Goal: Navigation & Orientation: Find specific page/section

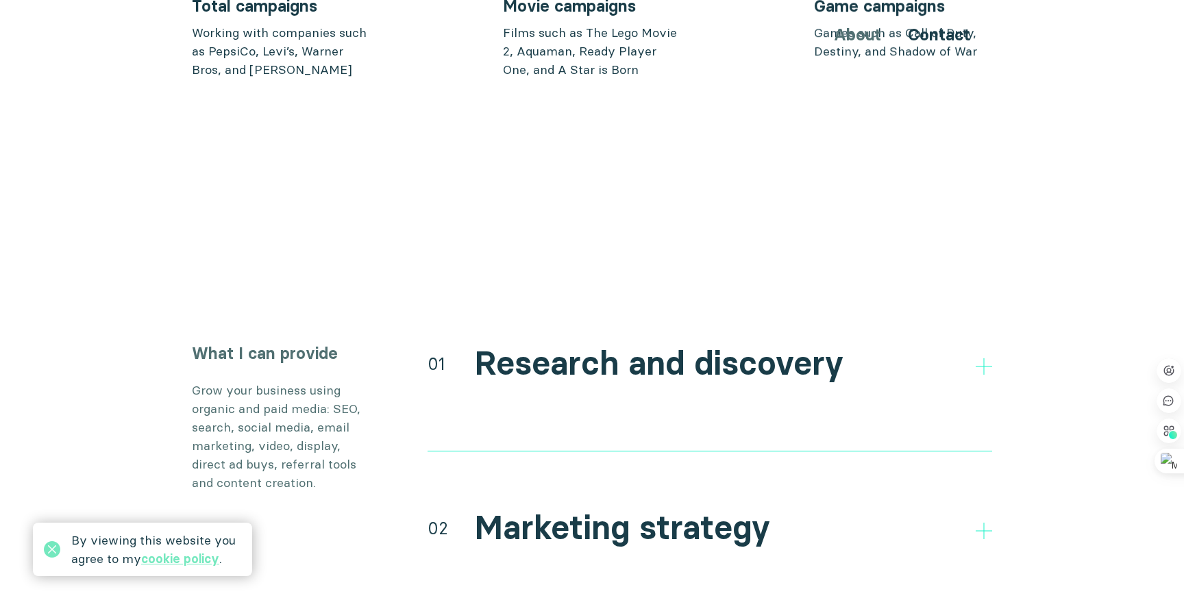
click at [685, 344] on h2 "Research and discovery" at bounding box center [658, 364] width 369 height 40
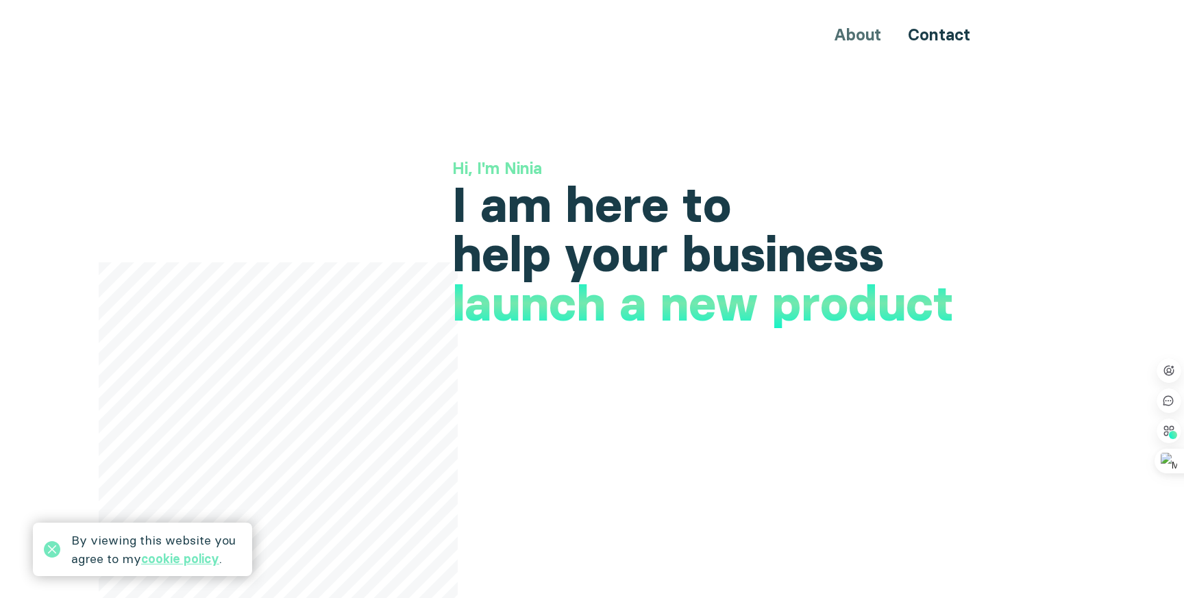
click at [864, 37] on div "About Contact" at bounding box center [592, 34] width 822 height 25
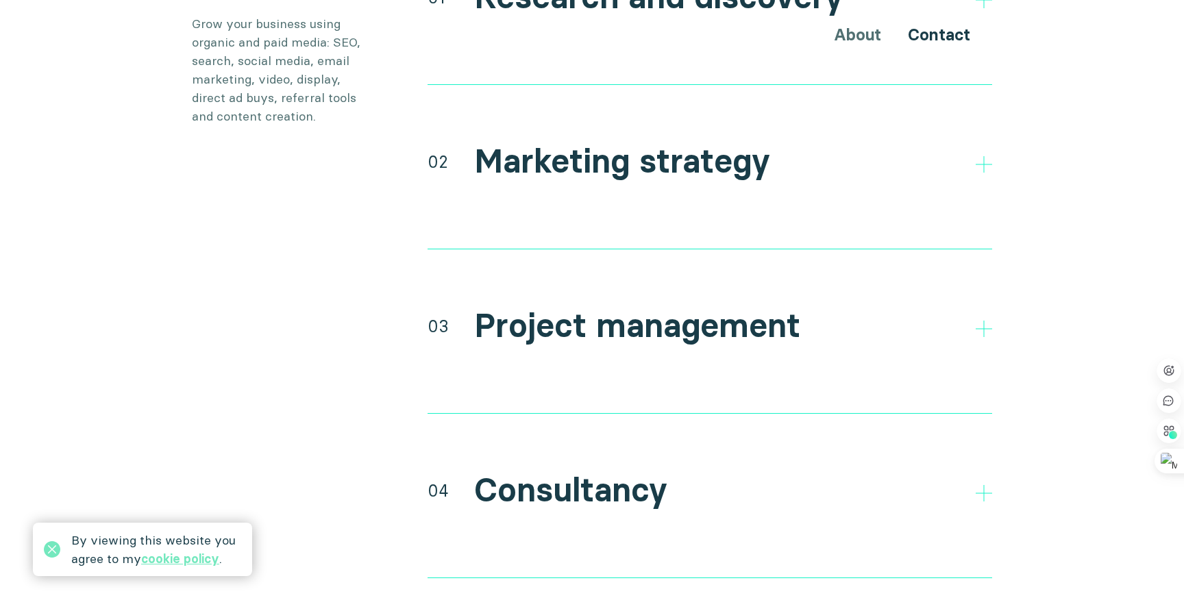
click at [613, 171] on div "02 Marketing strategy Setting goals, and KPIs to be able to measure success and…" at bounding box center [710, 195] width 565 height 110
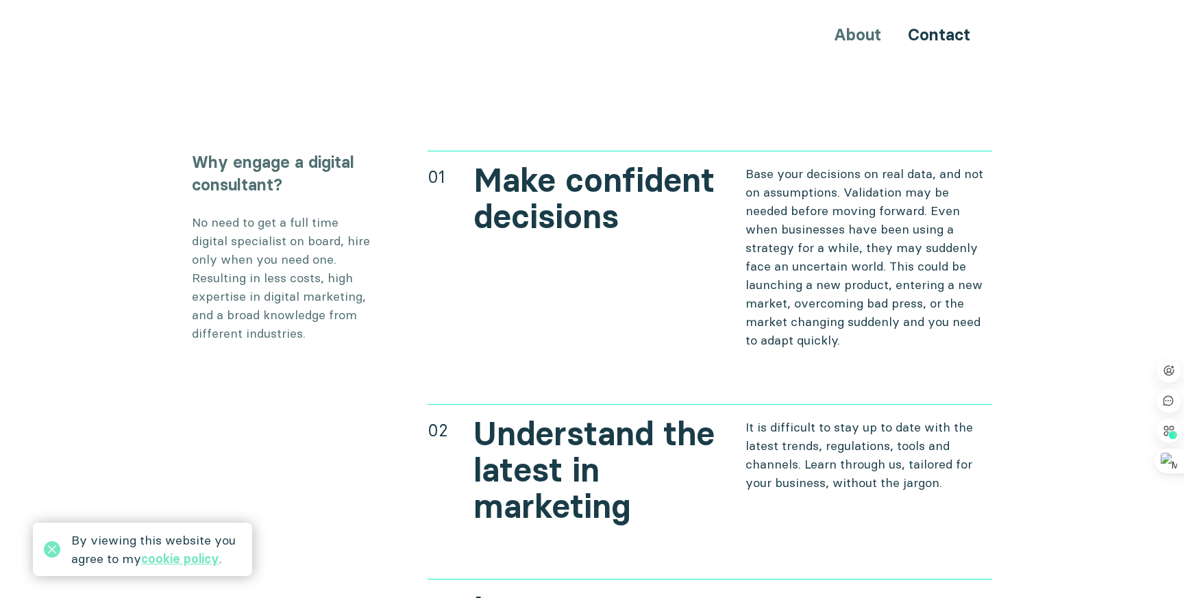
scroll to position [4715, 0]
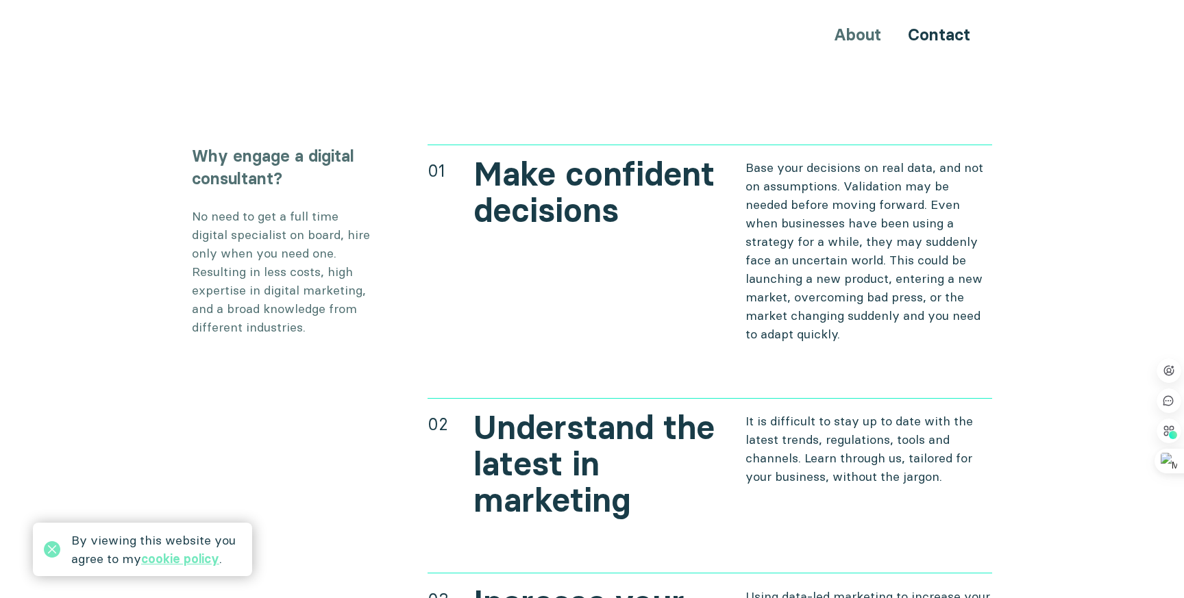
click at [613, 175] on h2 "Make confident decisions" at bounding box center [597, 192] width 247 height 73
click at [821, 171] on p "Base your decisions on real data, and not on assumptions. Validation may be nee…" at bounding box center [869, 250] width 247 height 185
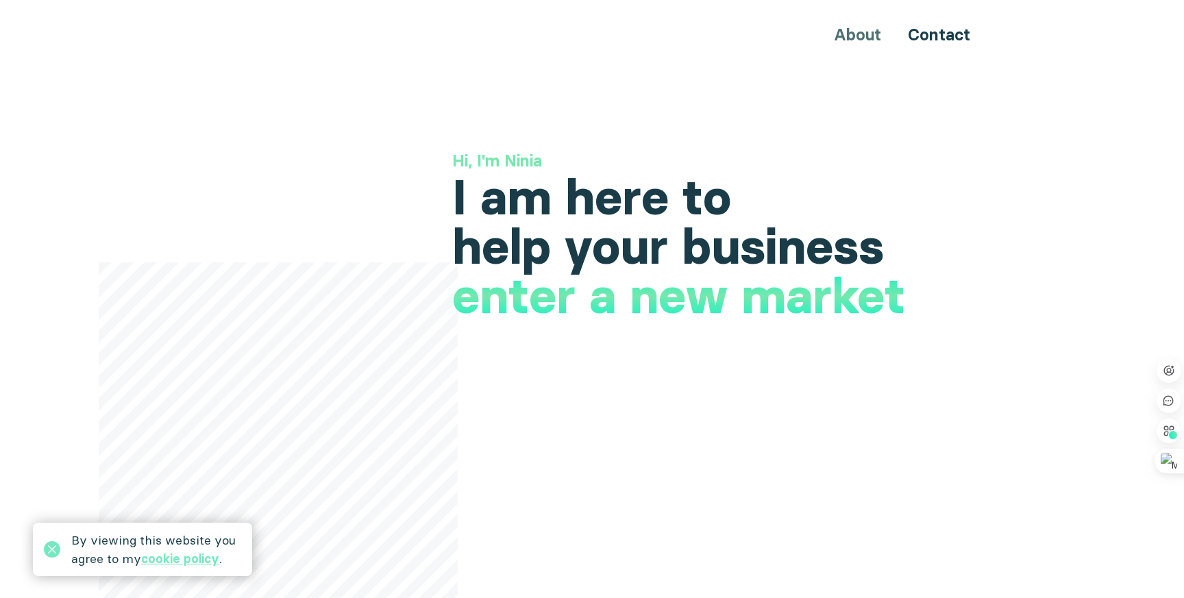
scroll to position [0, 0]
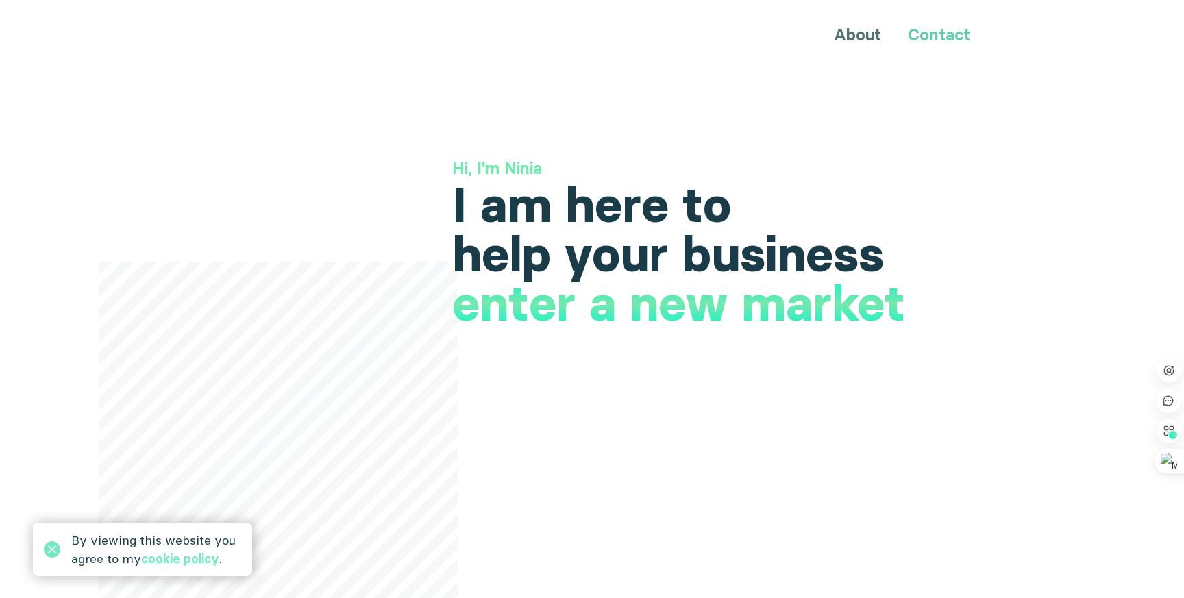
click at [927, 41] on link "Contact" at bounding box center [939, 35] width 62 height 20
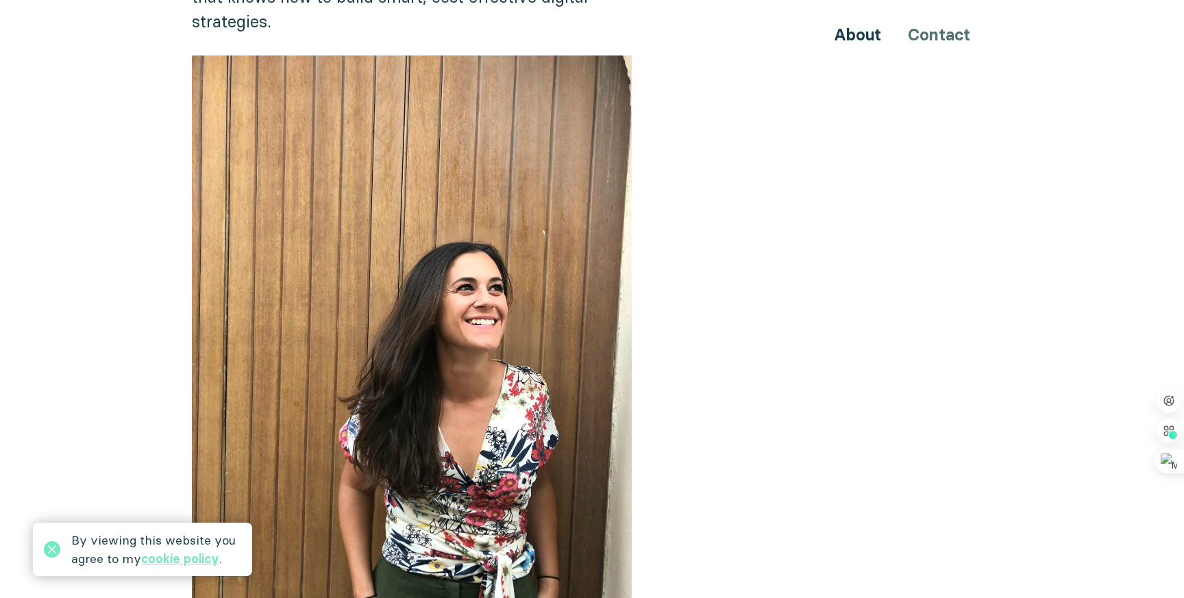
scroll to position [516, 0]
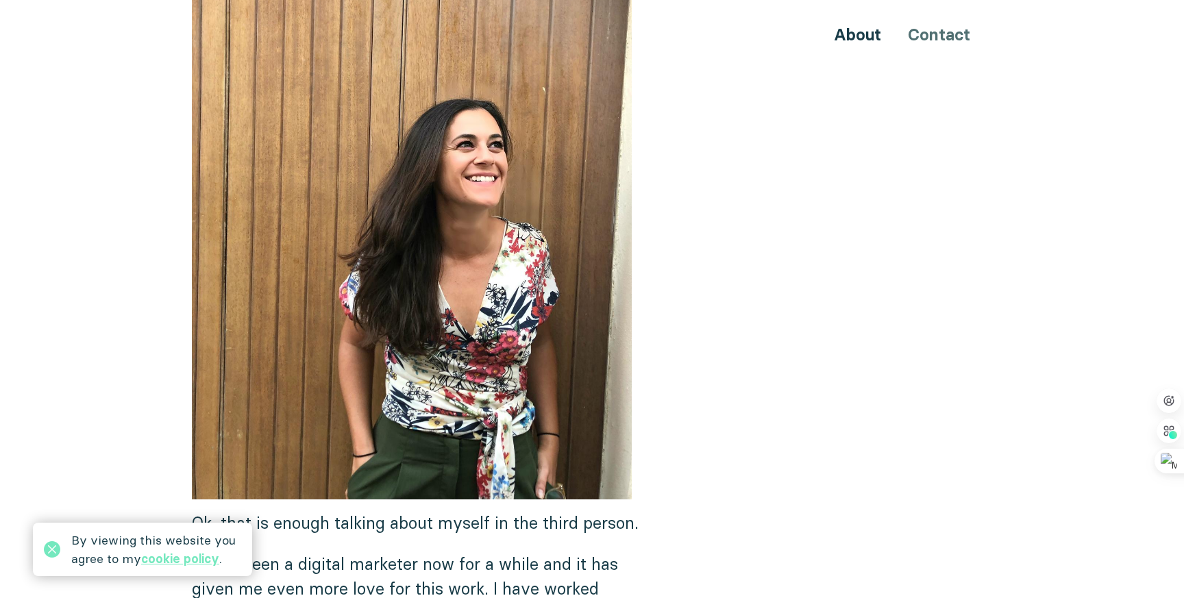
click at [871, 45] on div "About Contact" at bounding box center [592, 34] width 822 height 25
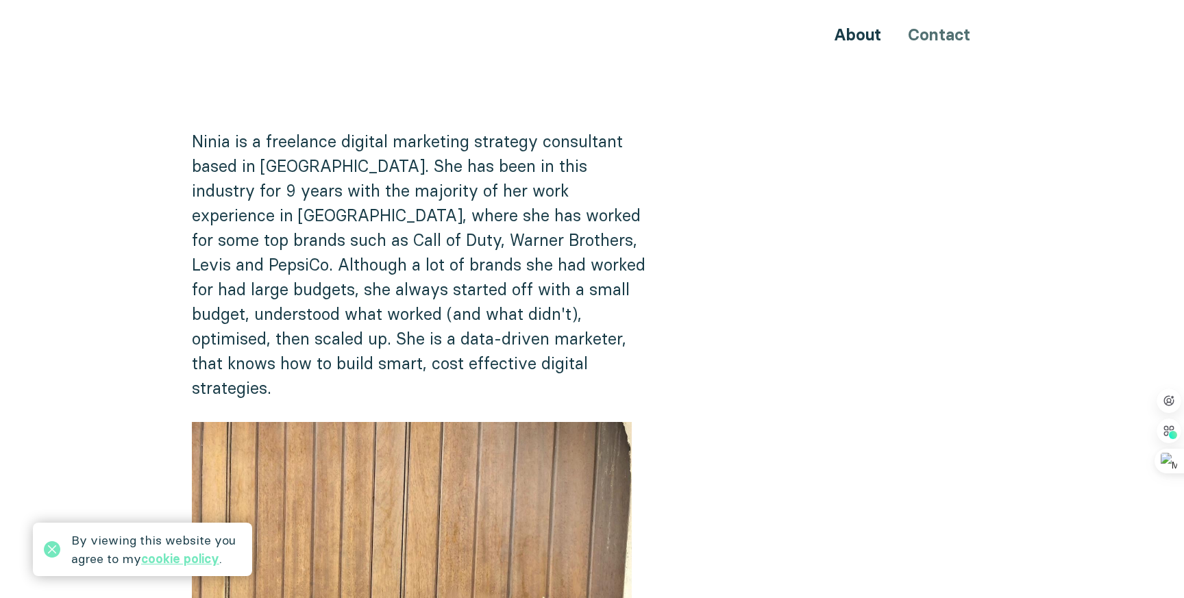
scroll to position [0, 0]
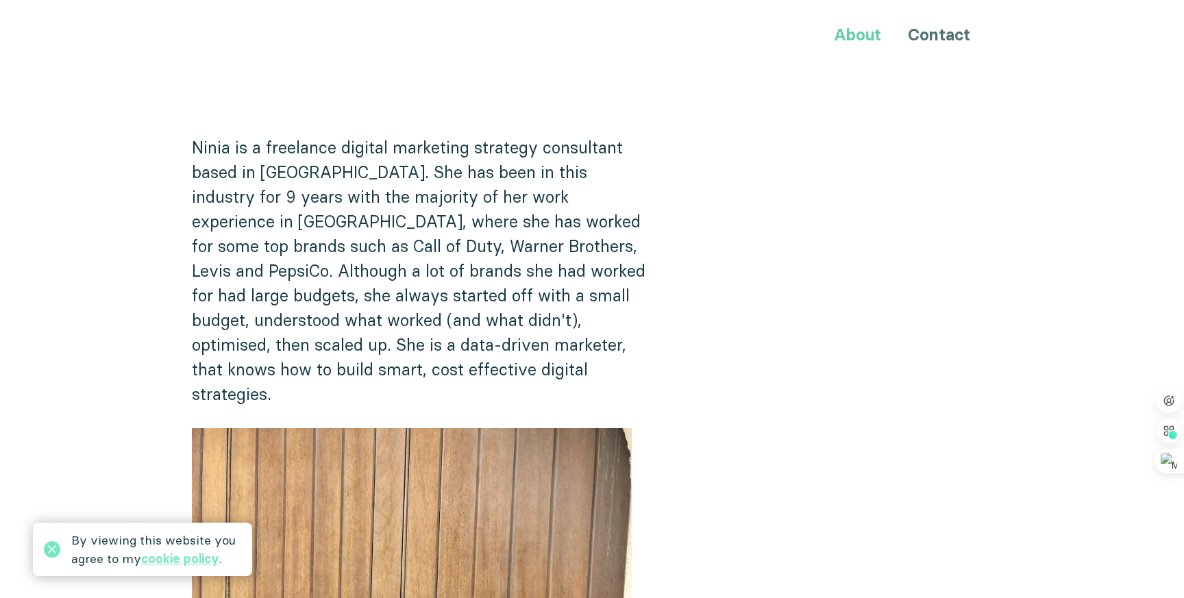
click at [852, 41] on link "About" at bounding box center [857, 35] width 47 height 20
